Goal: Transaction & Acquisition: Purchase product/service

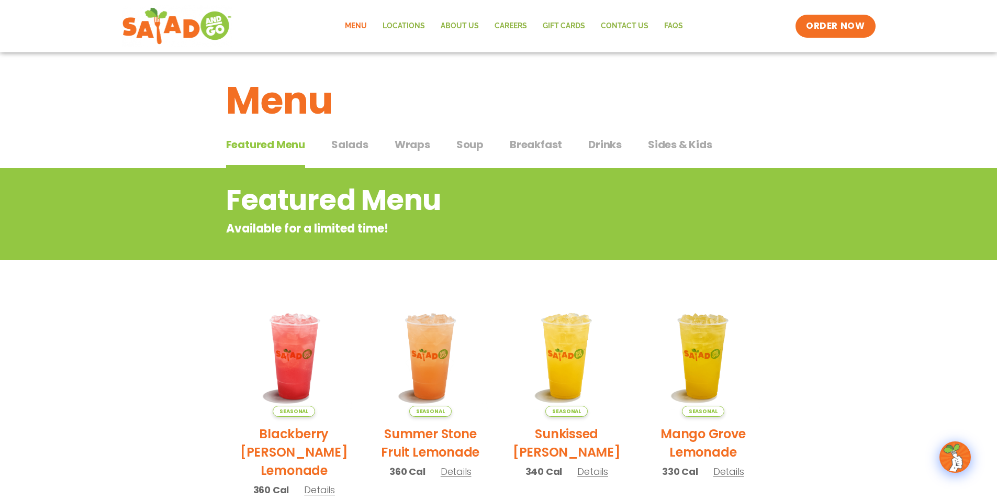
click at [410, 141] on span "Wraps" at bounding box center [413, 145] width 36 height 16
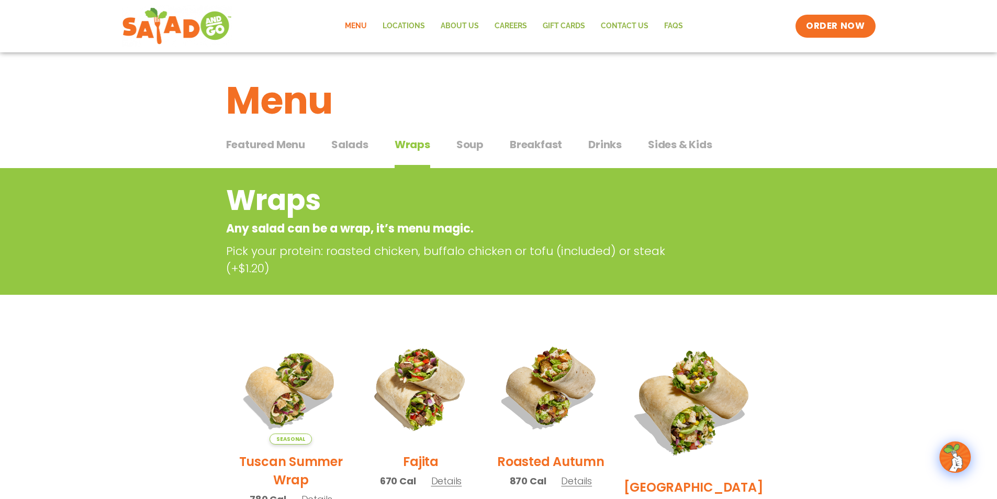
click at [336, 138] on span "Salads" at bounding box center [349, 145] width 37 height 16
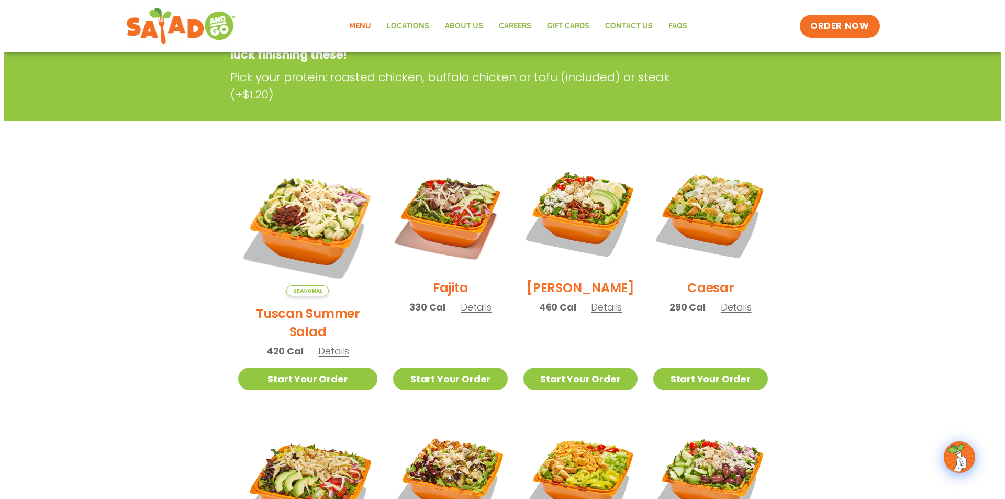
scroll to position [209, 0]
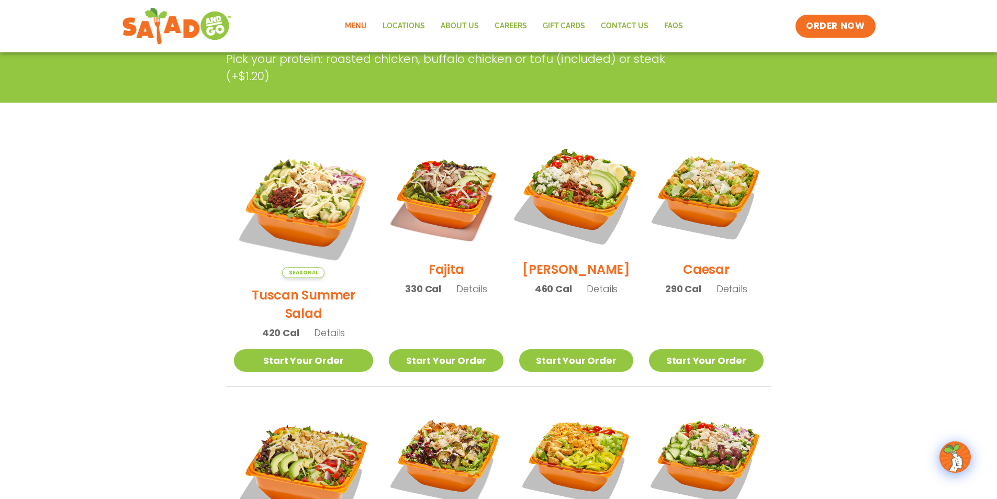
click at [587, 195] on img at bounding box center [576, 195] width 134 height 134
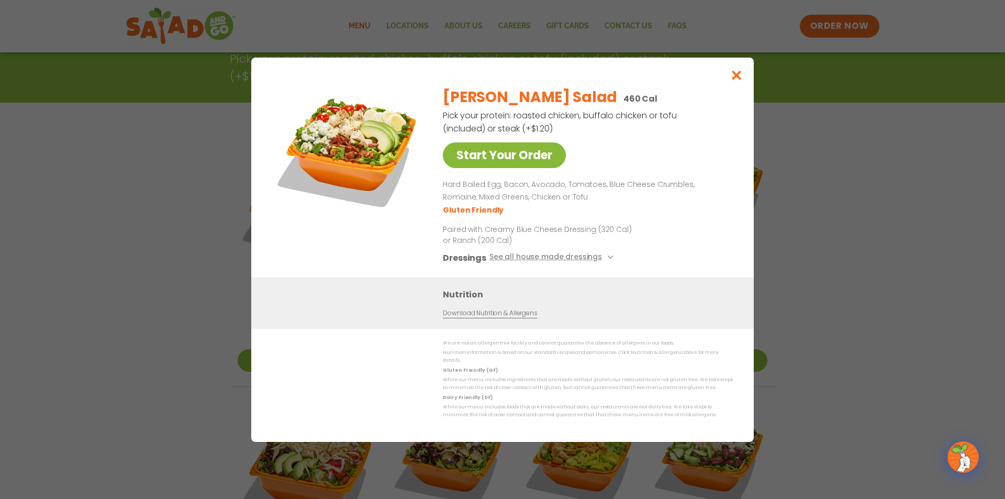
click at [499, 164] on link "Start Your Order" at bounding box center [504, 155] width 123 height 26
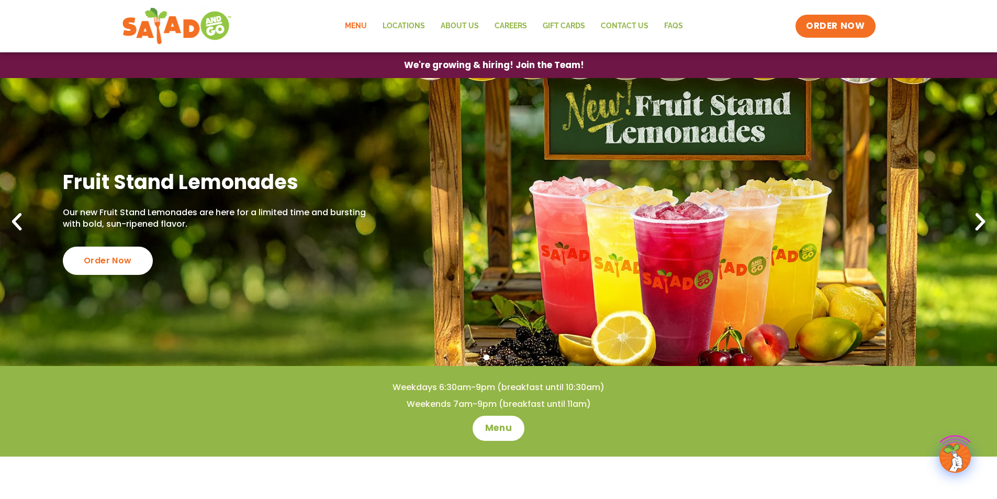
click at [374, 24] on link "Menu" at bounding box center [356, 26] width 38 height 24
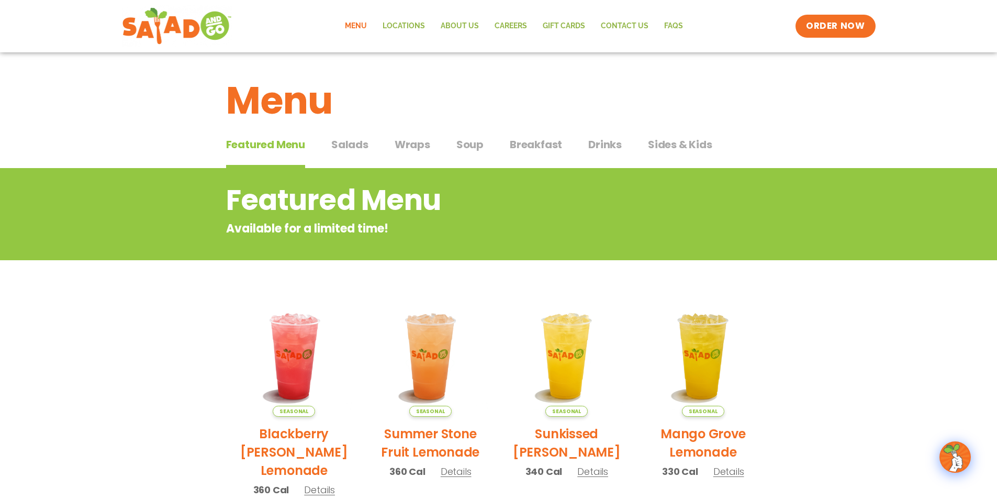
click at [361, 145] on span "Salads" at bounding box center [349, 145] width 37 height 16
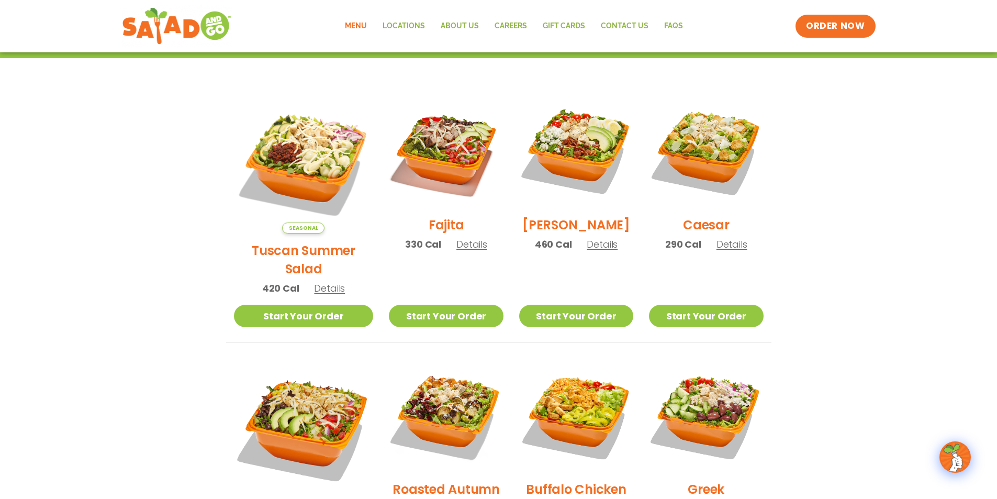
scroll to position [209, 0]
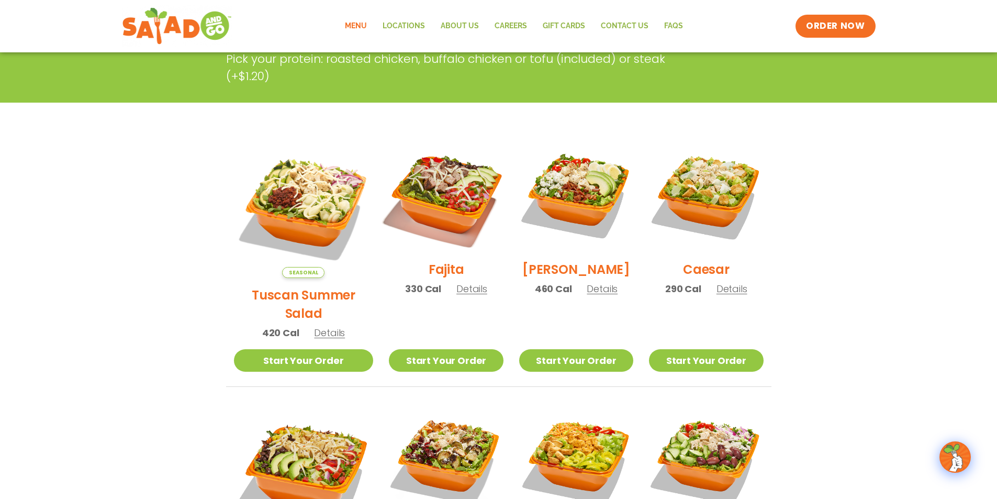
click at [434, 184] on img at bounding box center [446, 195] width 134 height 134
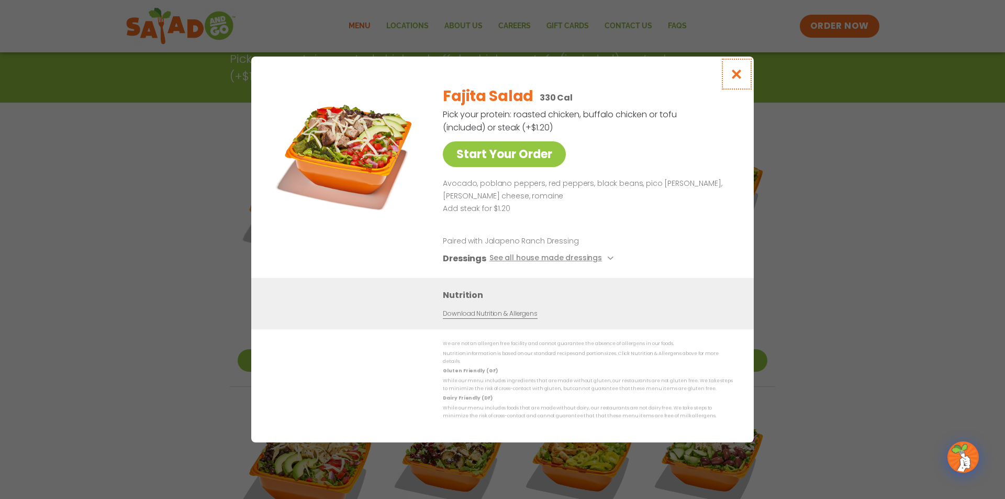
click at [735, 74] on icon "Close modal" at bounding box center [736, 74] width 13 height 11
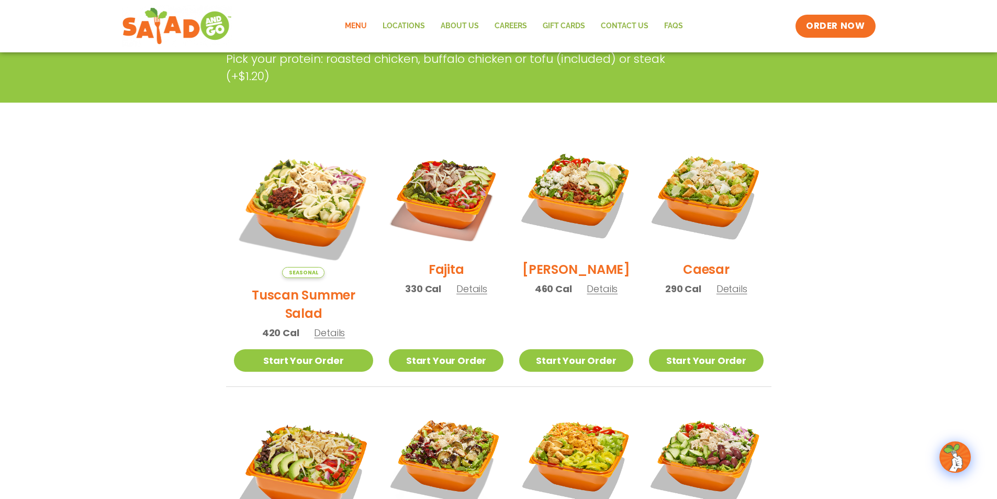
click at [913, 155] on section "Salads Our house-made dressings make our huge portions even more delicious. Goo…" at bounding box center [498, 419] width 997 height 920
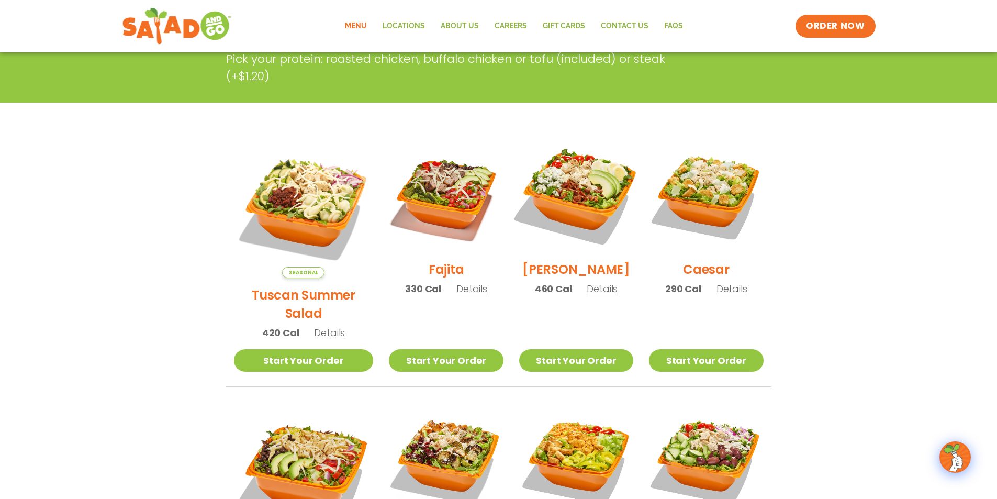
click at [594, 172] on img at bounding box center [576, 195] width 134 height 134
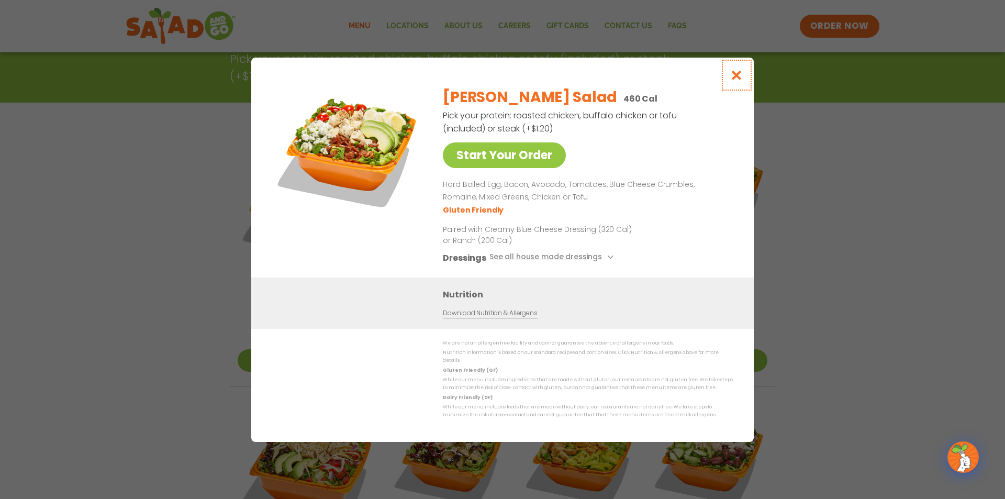
click at [741, 74] on icon "Close modal" at bounding box center [736, 75] width 13 height 11
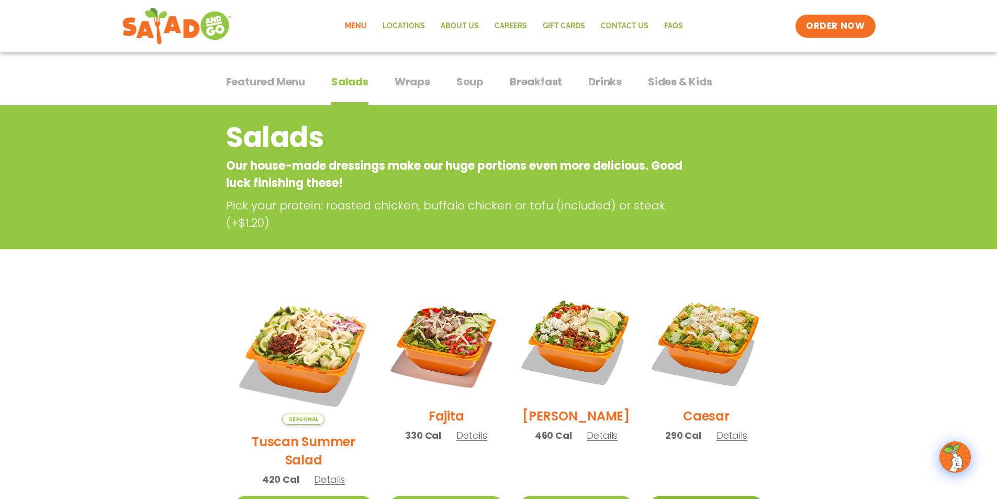
scroll to position [52, 0]
